Goal: Go to known website: Go to known website

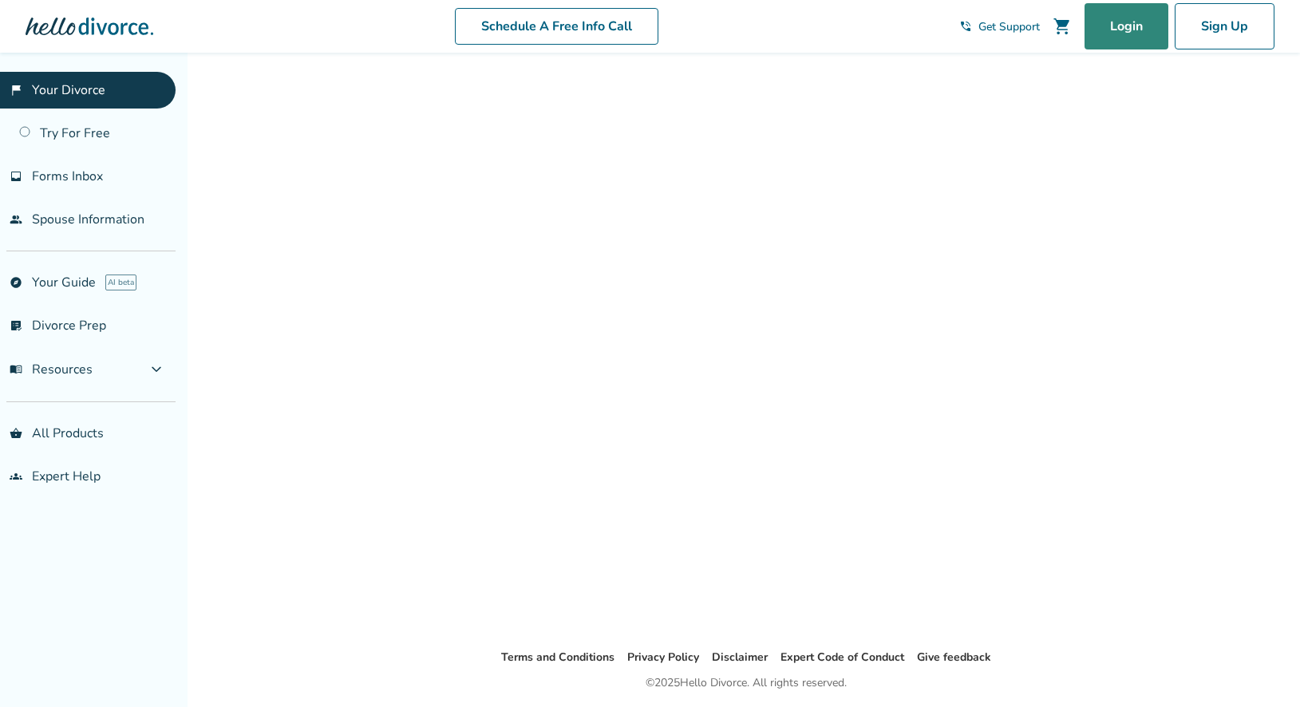
click at [1134, 30] on link "Login" at bounding box center [1127, 26] width 84 height 46
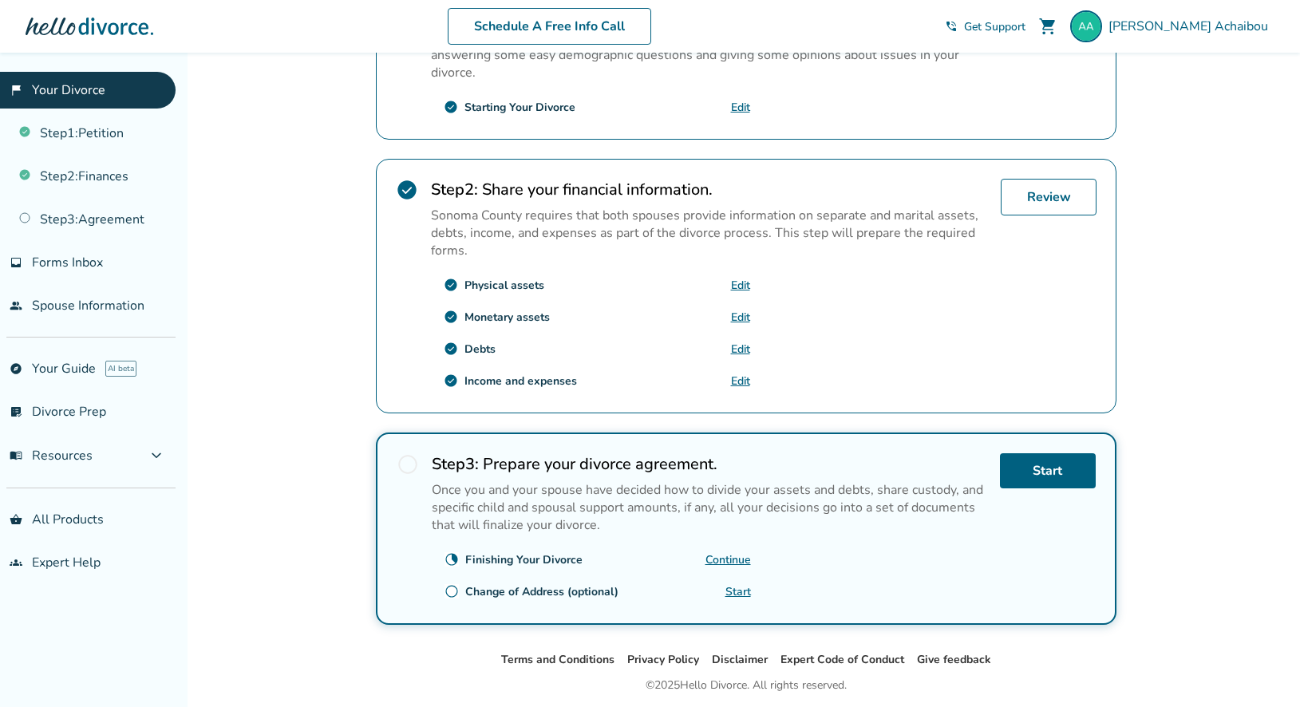
scroll to position [448, 0]
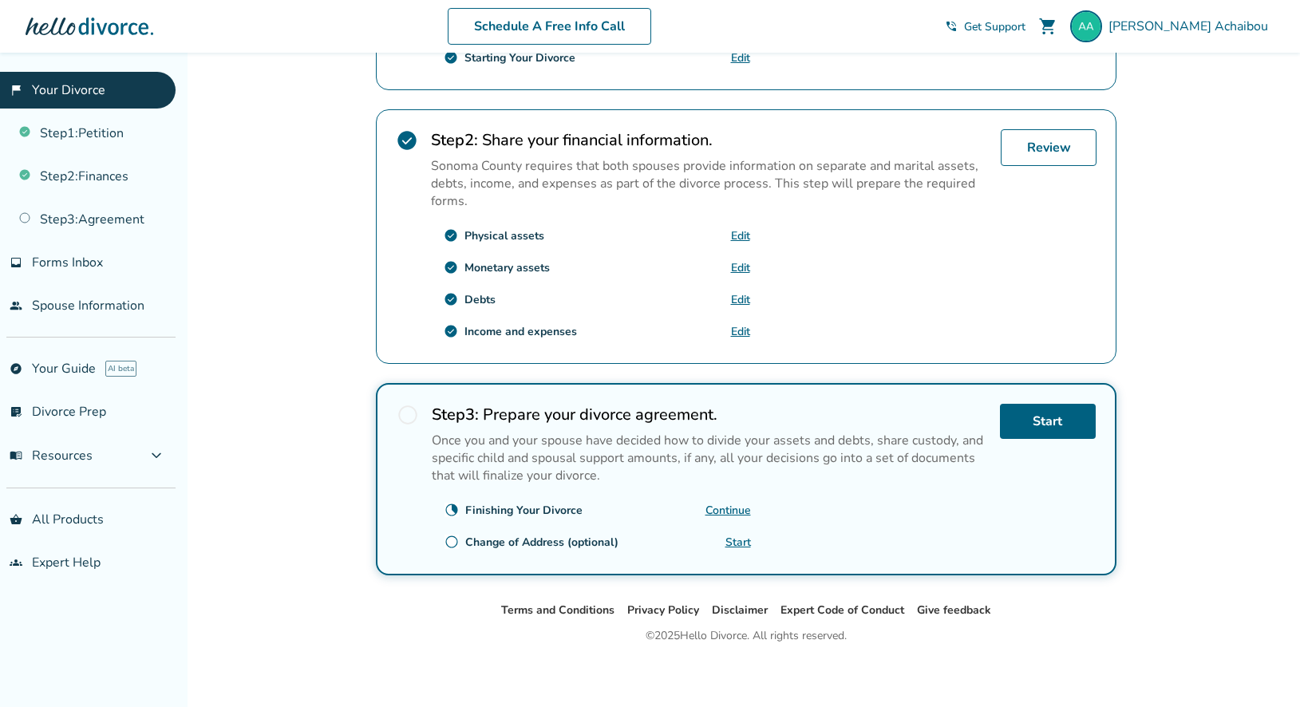
click at [732, 505] on link "Continue" at bounding box center [729, 510] width 46 height 15
